Goal: Navigation & Orientation: Find specific page/section

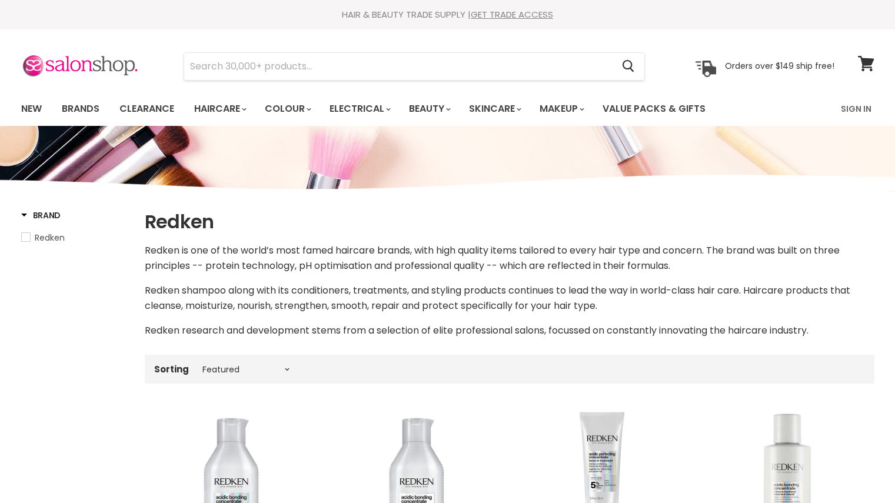
select select "manual"
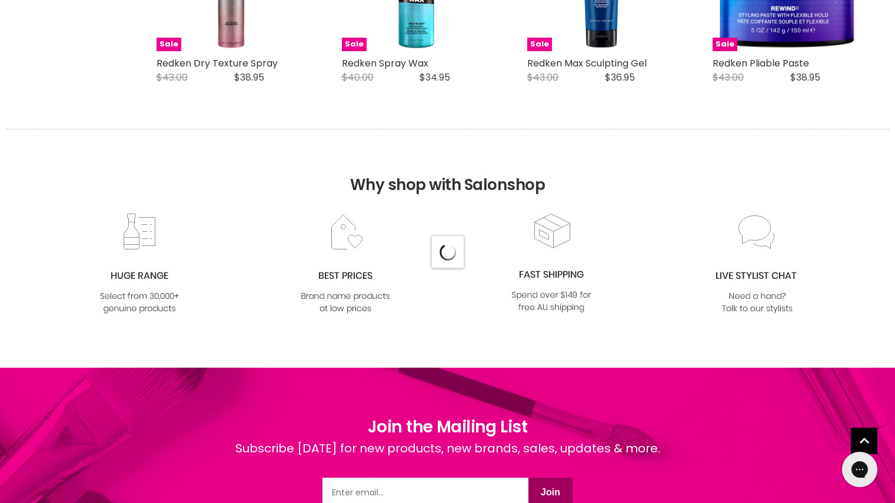
select select "manual"
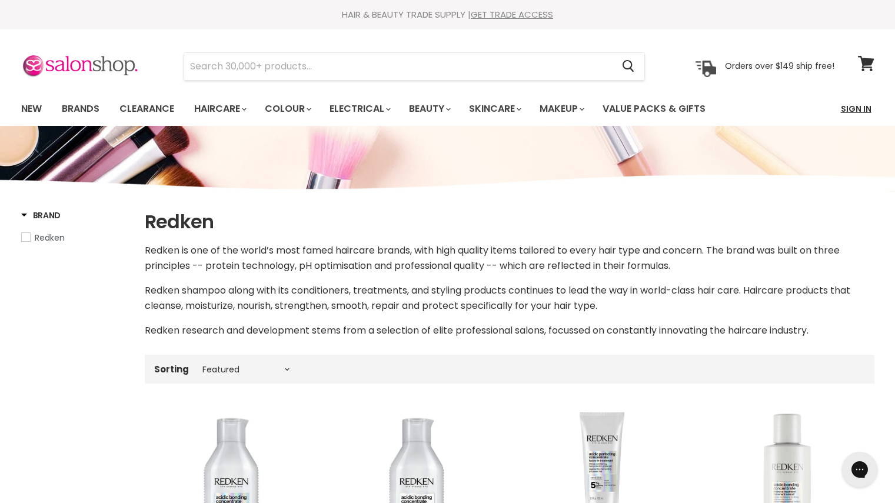
click at [854, 102] on link "Sign In" at bounding box center [856, 109] width 45 height 25
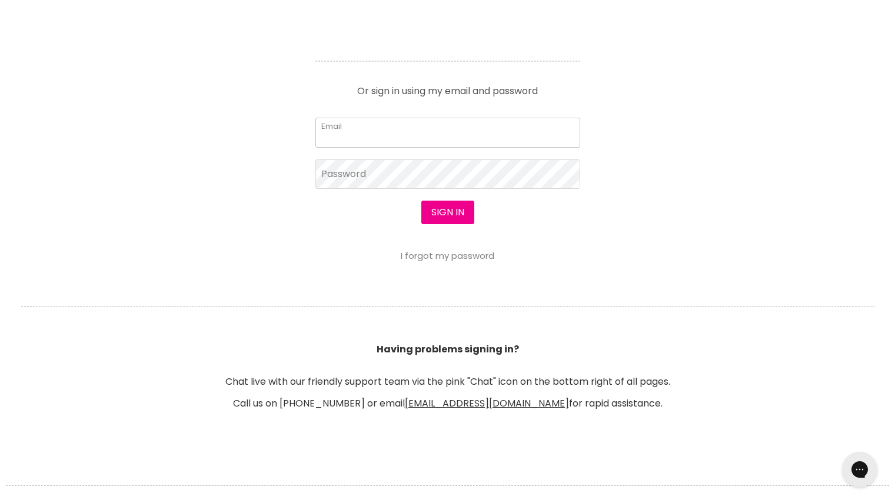
click at [428, 138] on input "Email" at bounding box center [447, 132] width 265 height 29
click at [426, 125] on input "Email" at bounding box center [447, 132] width 265 height 29
type input "[EMAIL_ADDRESS][PERSON_NAME][DOMAIN_NAME]"
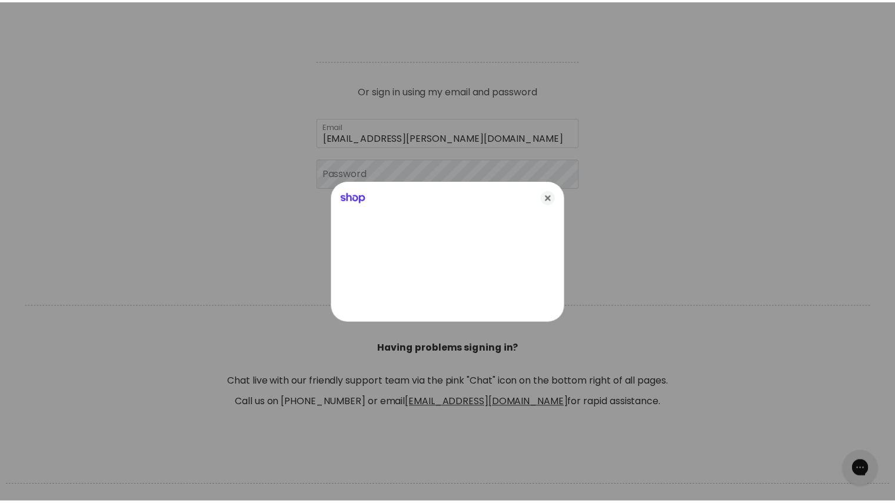
scroll to position [506, 0]
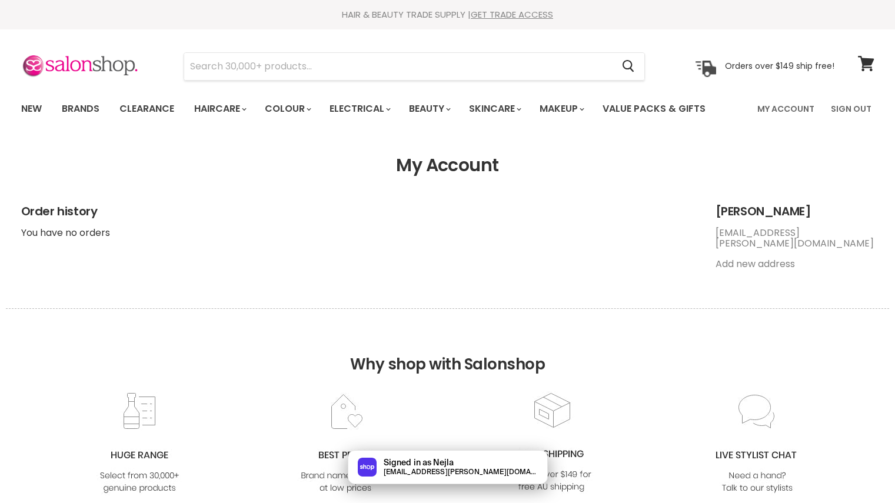
click at [663, 105] on link "Value Packs & Gifts" at bounding box center [654, 109] width 121 height 25
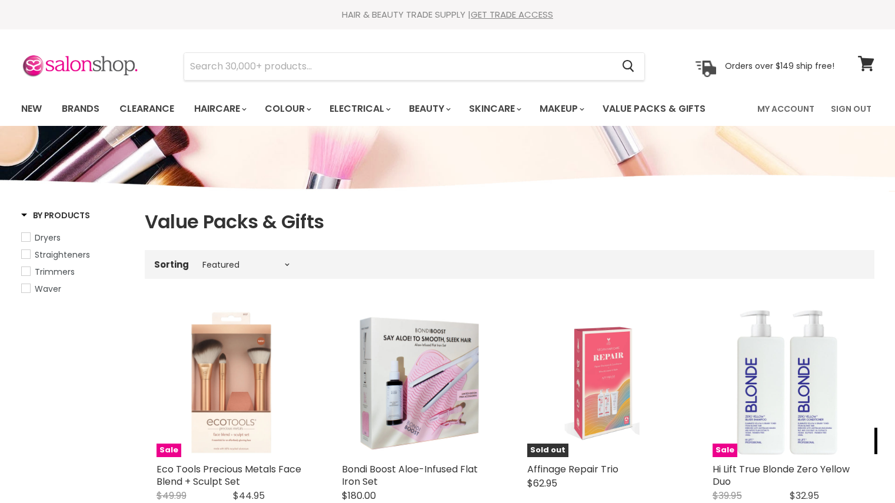
select select "manual"
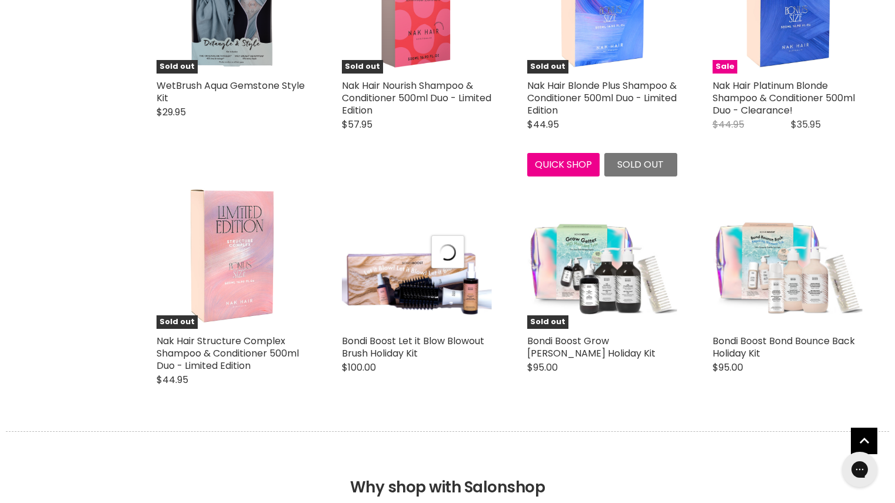
select select "manual"
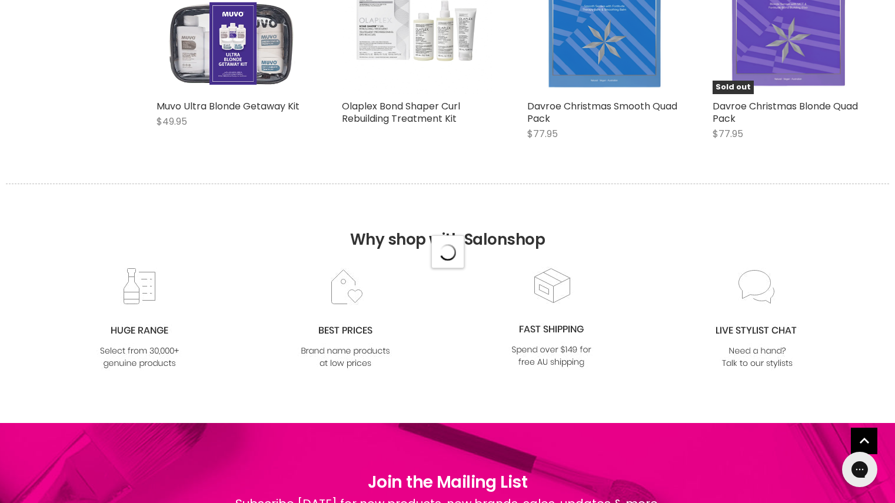
select select "manual"
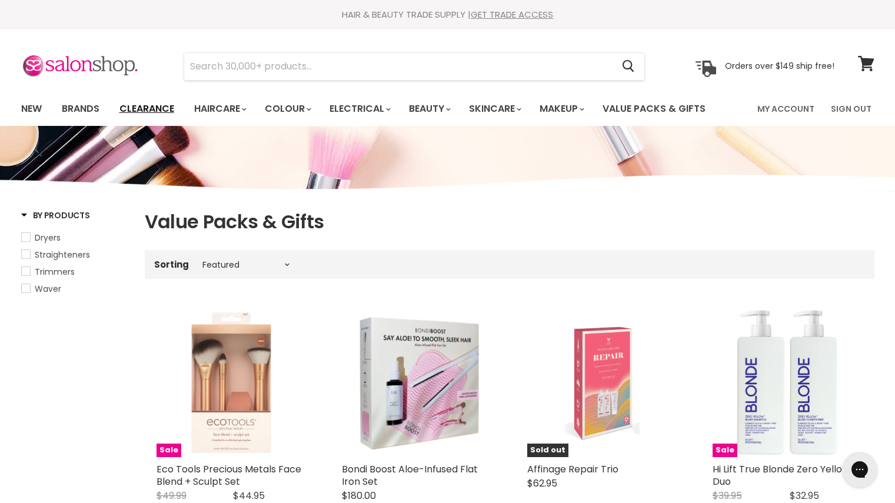
click at [164, 107] on link "Clearance" at bounding box center [147, 109] width 72 height 25
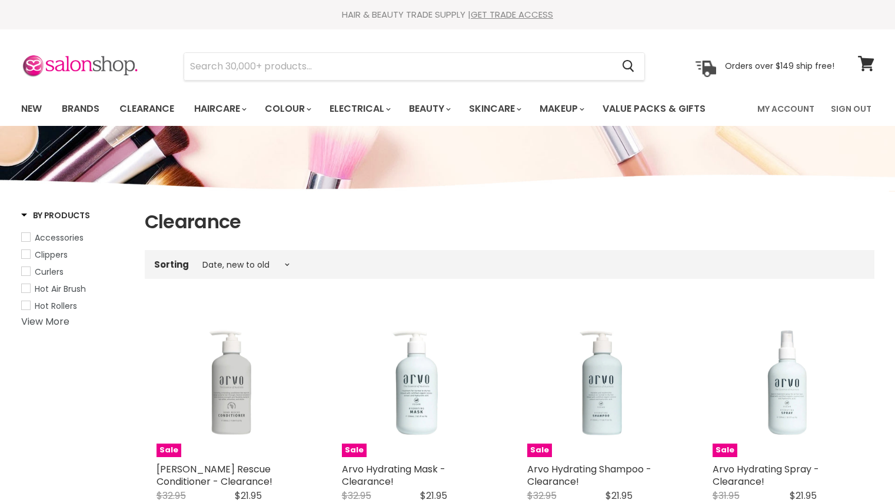
select select "created-descending"
click at [428, 112] on link "Beauty" at bounding box center [429, 109] width 58 height 25
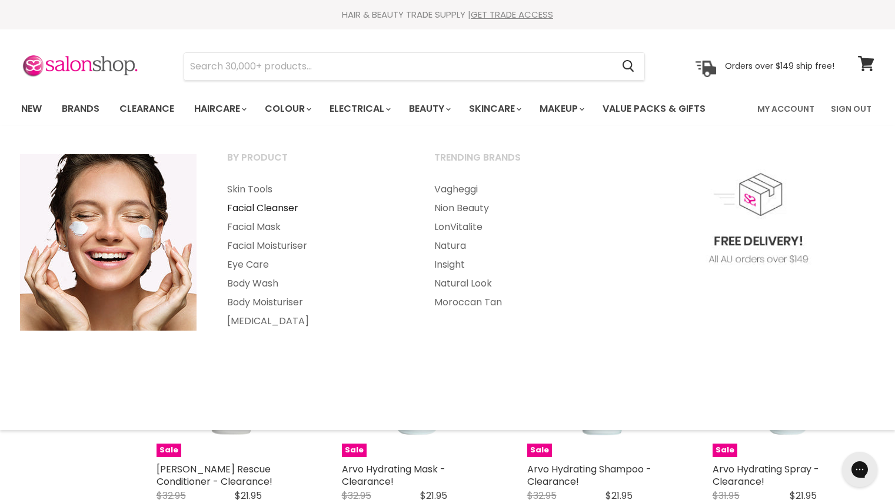
click at [286, 207] on link "Facial Cleanser" at bounding box center [314, 208] width 205 height 19
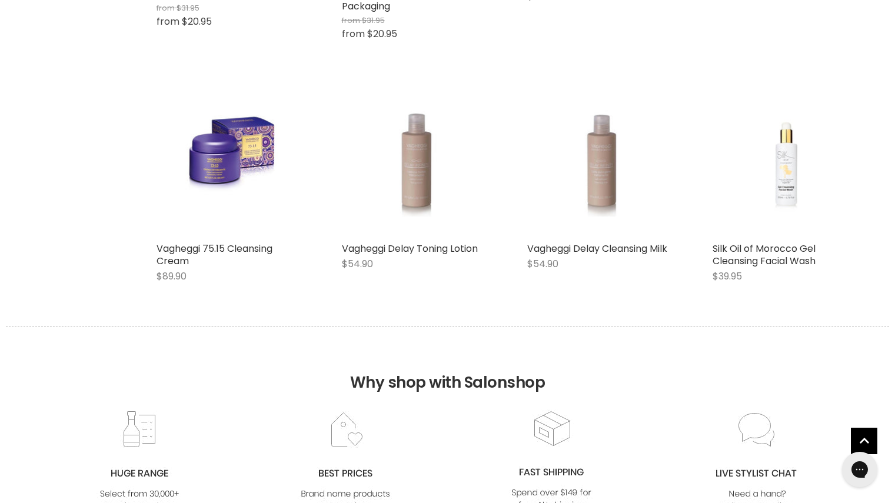
scroll to position [2304, 0]
